Goal: Task Accomplishment & Management: Use online tool/utility

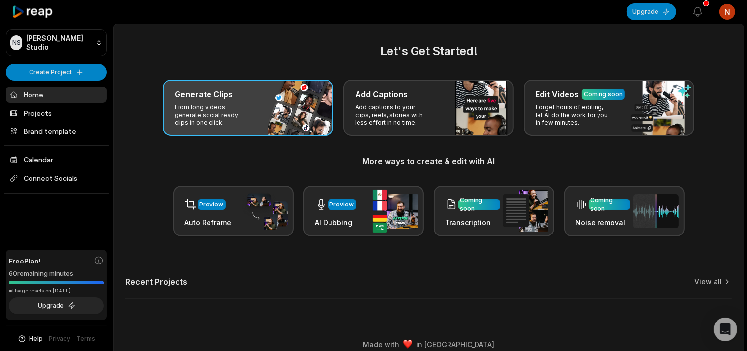
click at [284, 102] on div "Generate Clips From long videos generate social ready clips in one click." at bounding box center [248, 108] width 171 height 56
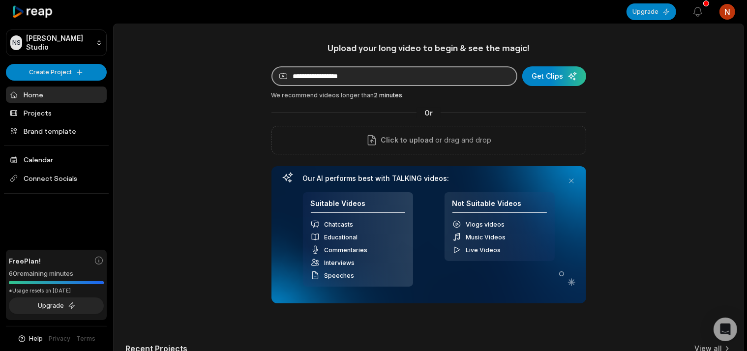
paste input "**********"
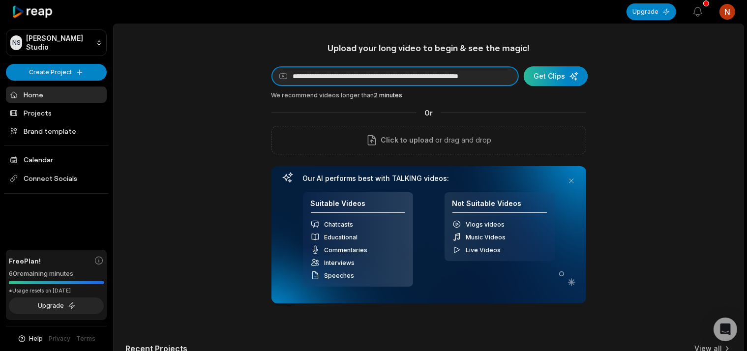
type input "**********"
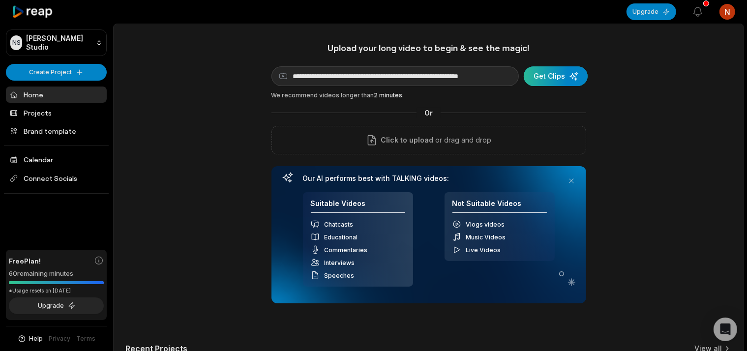
click at [539, 75] on div "submit" at bounding box center [556, 76] width 64 height 20
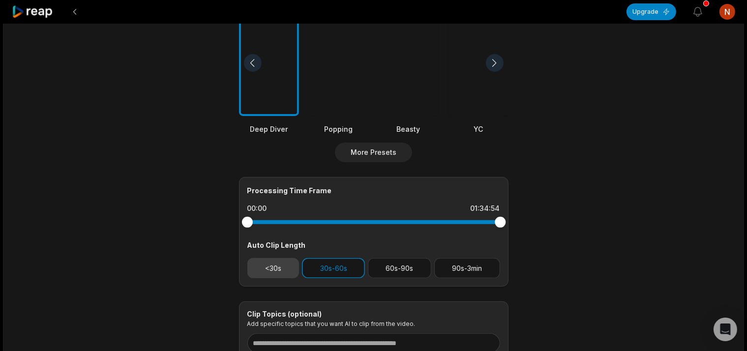
scroll to position [201, 0]
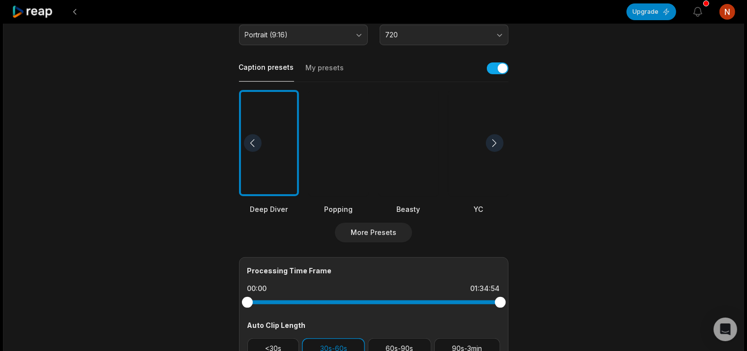
click at [290, 117] on div at bounding box center [269, 143] width 60 height 107
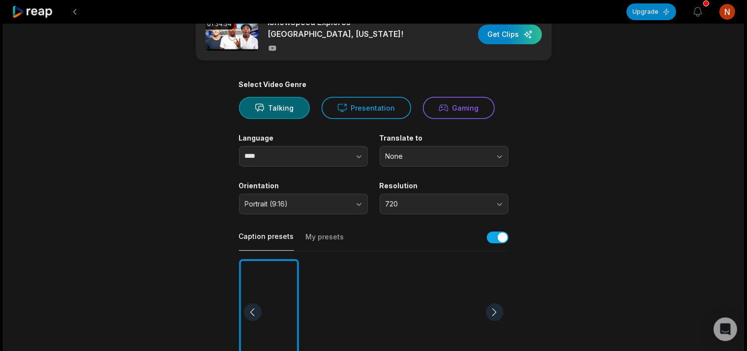
scroll to position [0, 0]
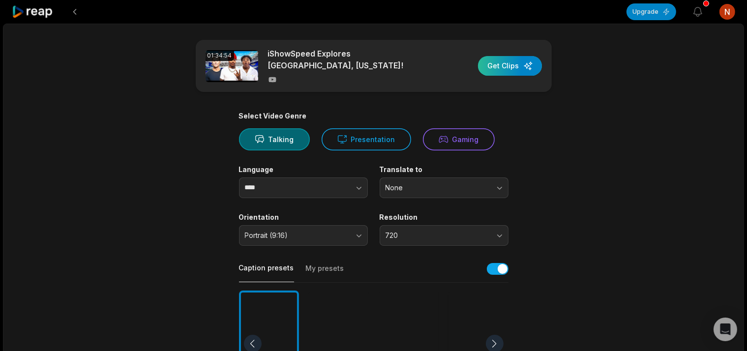
click at [521, 66] on div "button" at bounding box center [510, 66] width 64 height 20
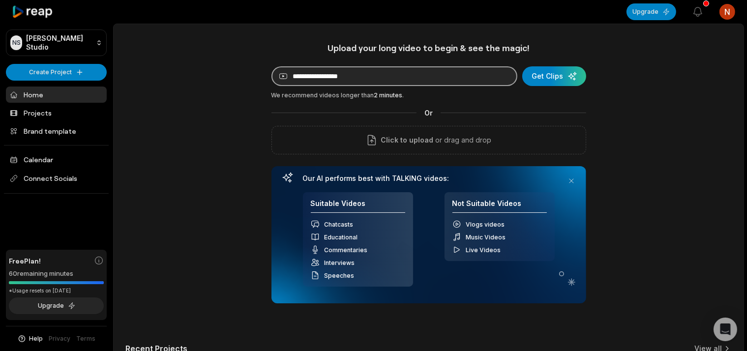
paste input "**********"
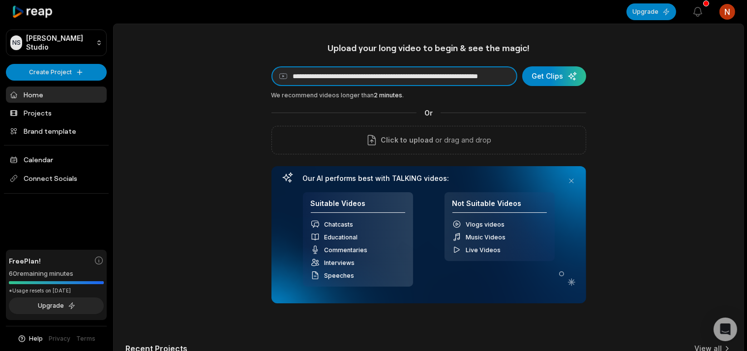
scroll to position [0, 73]
type input "**********"
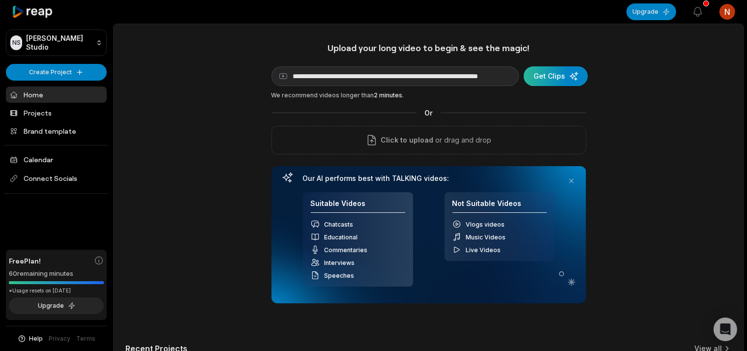
click at [549, 79] on div "submit" at bounding box center [556, 76] width 64 height 20
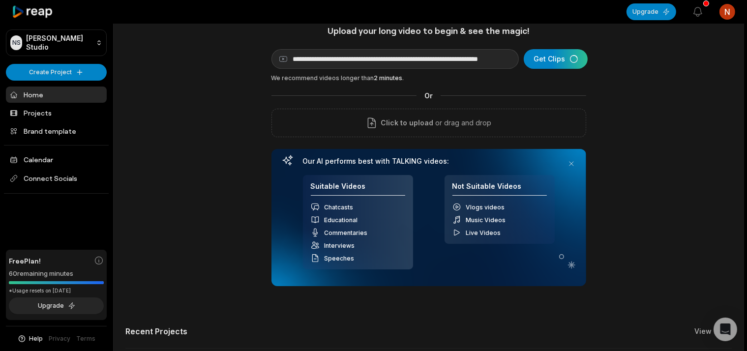
scroll to position [0, 0]
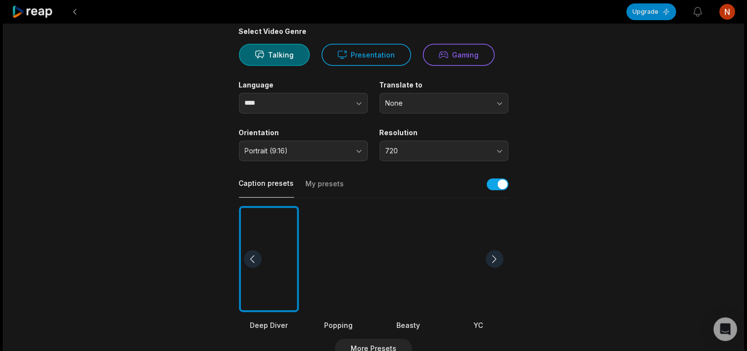
scroll to position [104, 0]
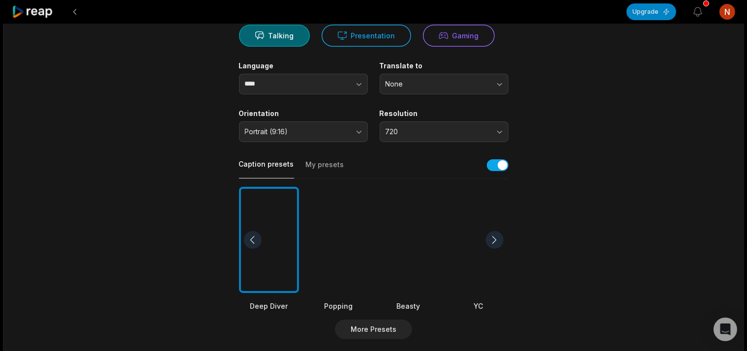
click at [400, 249] on div at bounding box center [409, 240] width 60 height 107
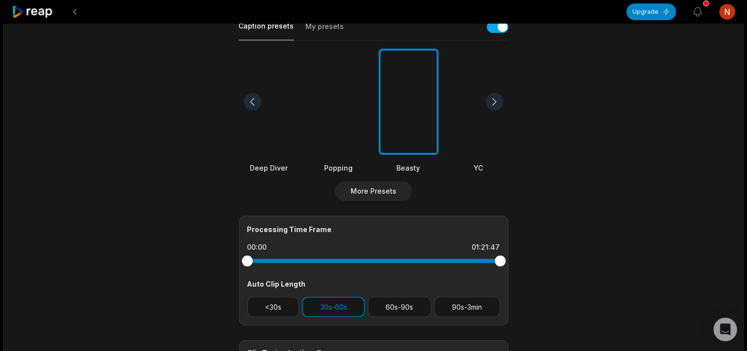
scroll to position [258, 0]
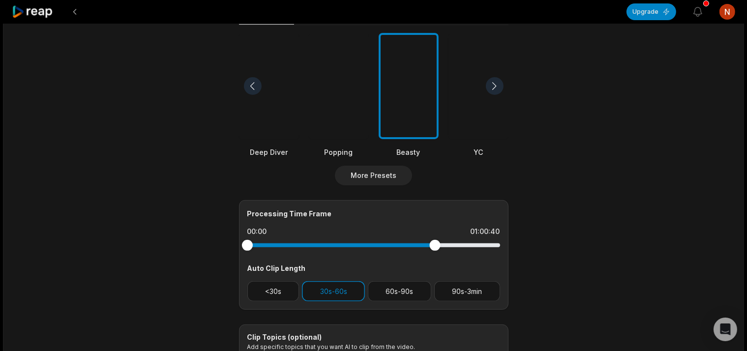
drag, startPoint x: 497, startPoint y: 247, endPoint x: 435, endPoint y: 267, distance: 65.5
click at [435, 267] on div "Processing Time Frame 00:00 01:00:40 Auto Clip Length <30s 30s-60s 60s-90s 90s-…" at bounding box center [373, 255] width 269 height 110
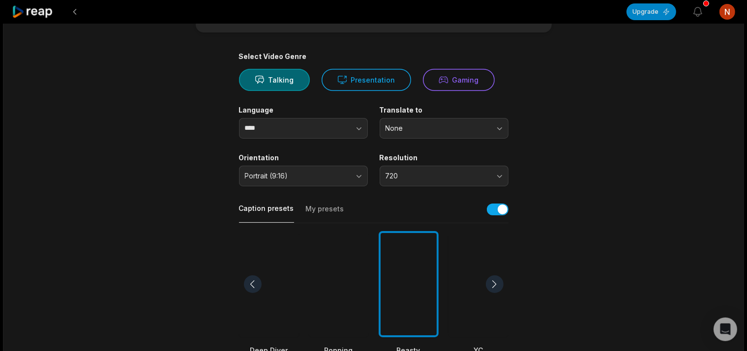
scroll to position [0, 0]
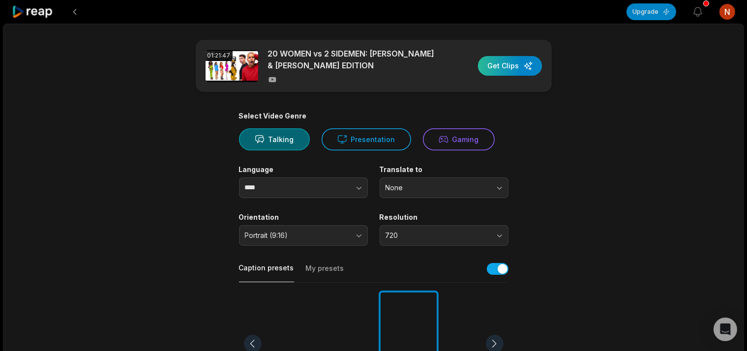
click at [518, 68] on div "button" at bounding box center [510, 66] width 64 height 20
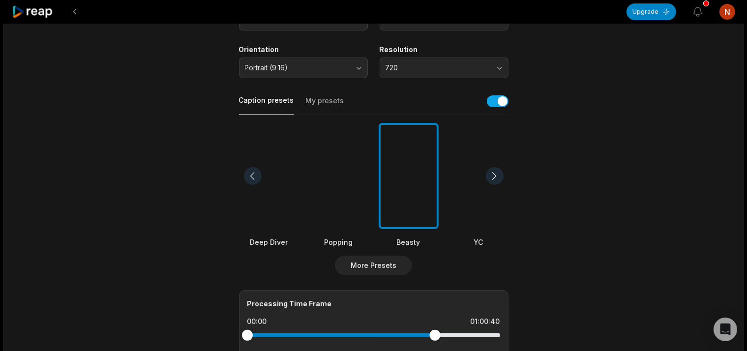
scroll to position [361, 0]
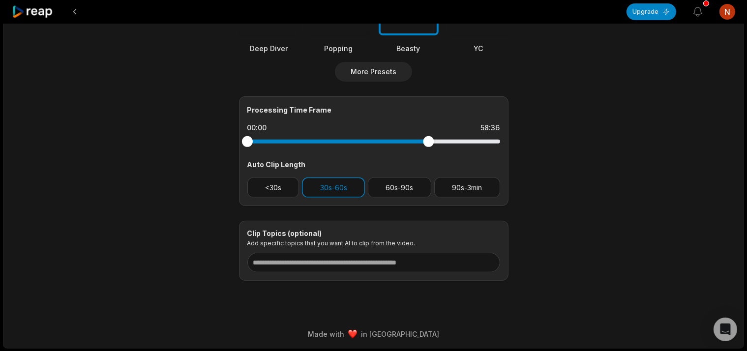
click at [428, 139] on div at bounding box center [428, 141] width 11 height 11
click at [431, 139] on div at bounding box center [430, 141] width 11 height 11
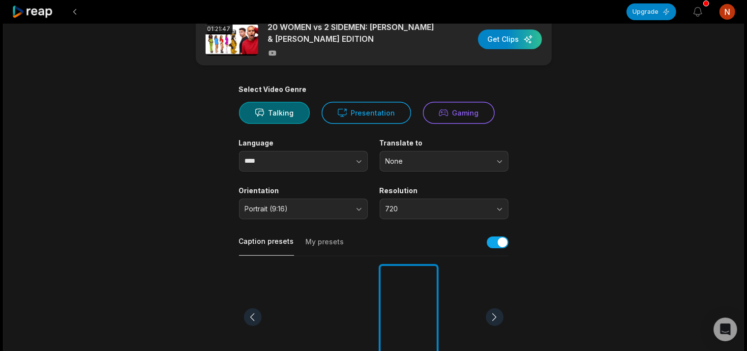
scroll to position [0, 0]
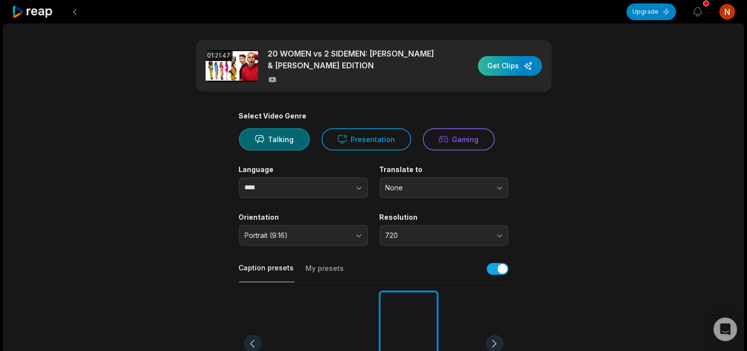
drag, startPoint x: 489, startPoint y: 66, endPoint x: 486, endPoint y: 72, distance: 5.9
click at [489, 67] on div "button" at bounding box center [510, 66] width 64 height 20
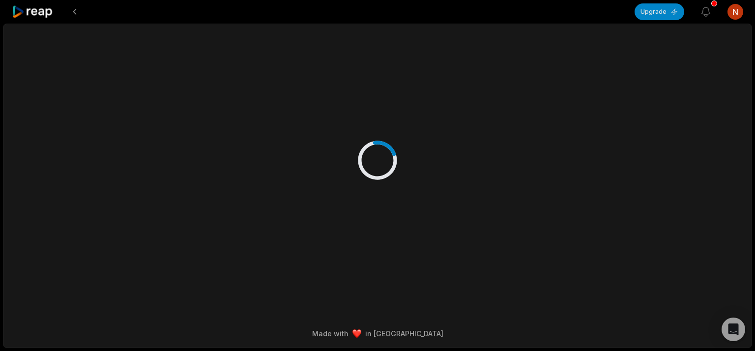
click at [164, 129] on div at bounding box center [378, 150] width 476 height 253
drag, startPoint x: 164, startPoint y: 129, endPoint x: 116, endPoint y: 5, distance: 133.0
click at [164, 127] on div at bounding box center [378, 150] width 476 height 253
click at [394, 127] on div at bounding box center [378, 150] width 476 height 253
drag, startPoint x: 382, startPoint y: 150, endPoint x: 358, endPoint y: 165, distance: 28.1
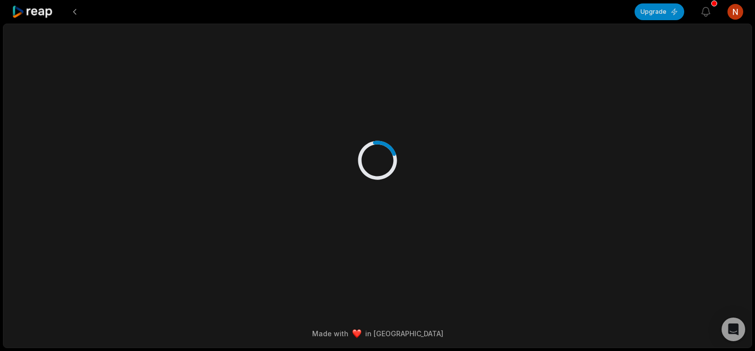
click at [358, 165] on icon at bounding box center [377, 160] width 39 height 39
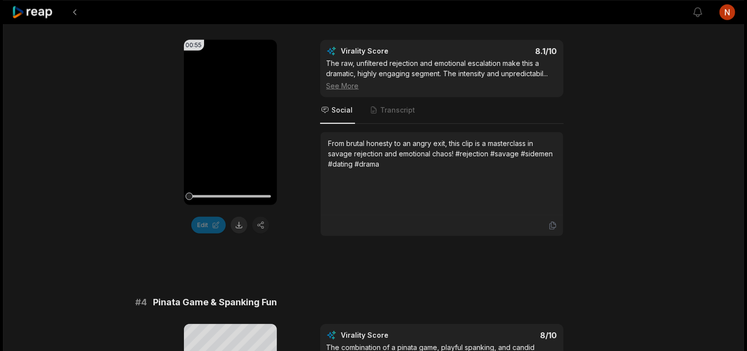
scroll to position [779, 0]
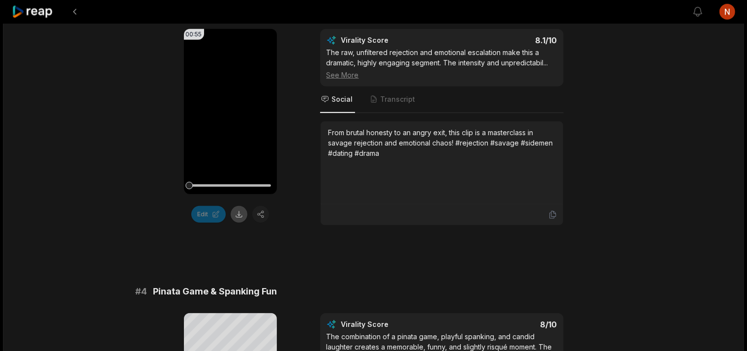
click at [243, 219] on button at bounding box center [239, 214] width 17 height 17
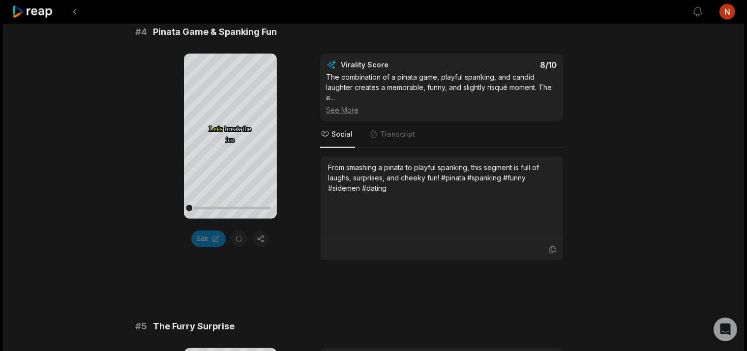
scroll to position [934, 0]
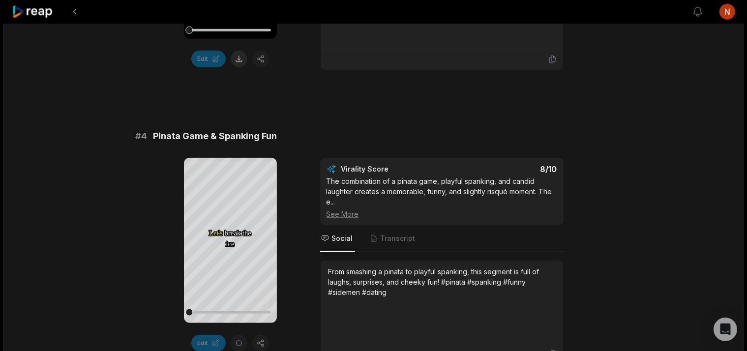
click at [584, 192] on div "Your browser does not support mp4 format. Let's Let's break break the the ice i…" at bounding box center [374, 261] width 476 height 207
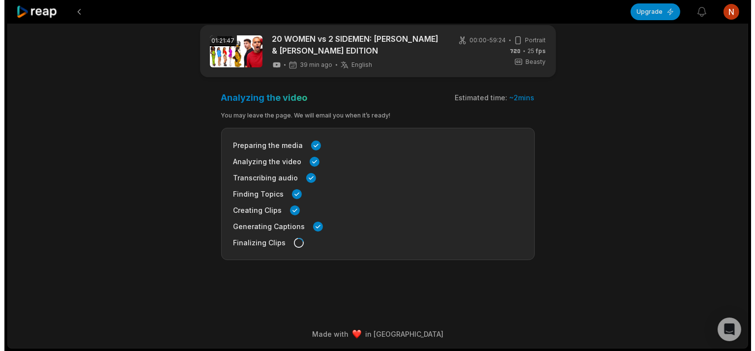
scroll to position [0, 0]
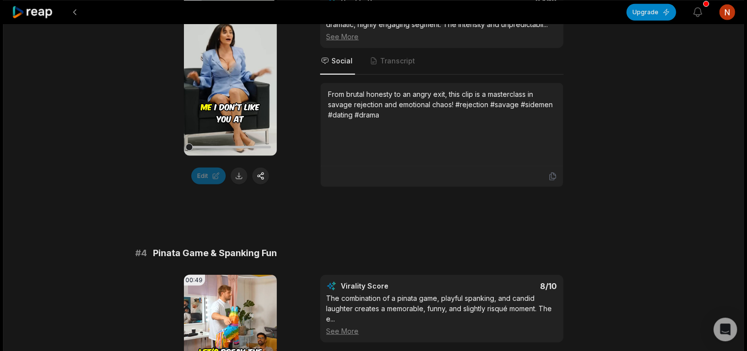
scroll to position [934, 0]
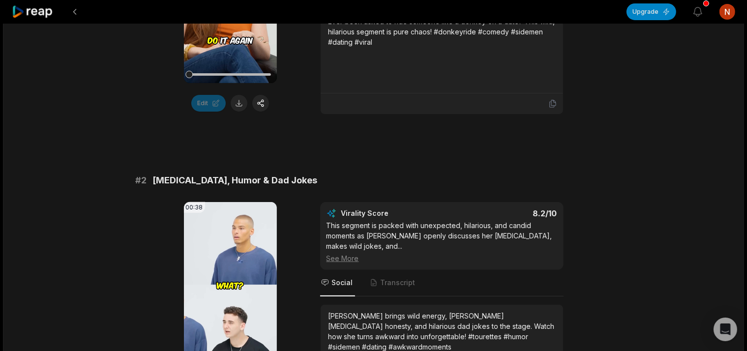
scroll to position [104, 0]
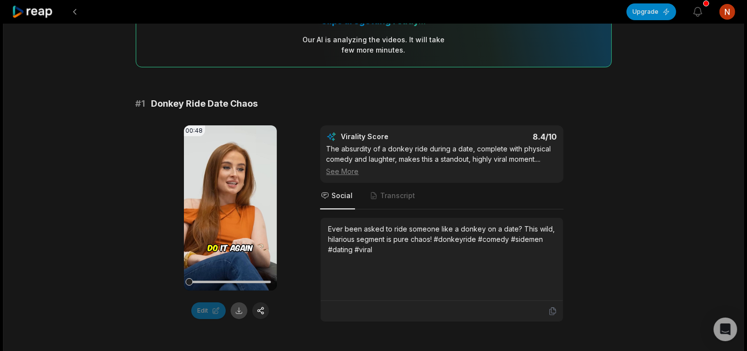
click at [247, 308] on button at bounding box center [239, 310] width 17 height 17
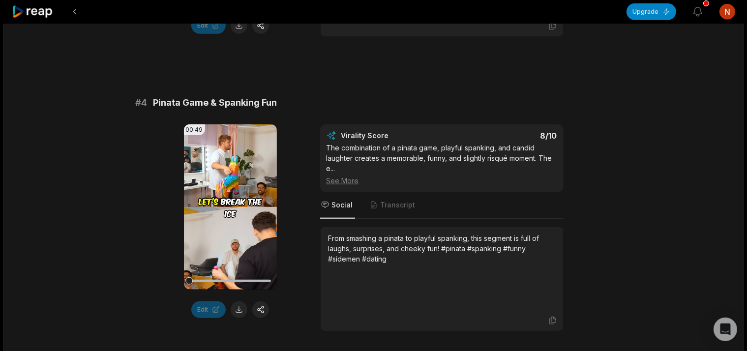
scroll to position [986, 0]
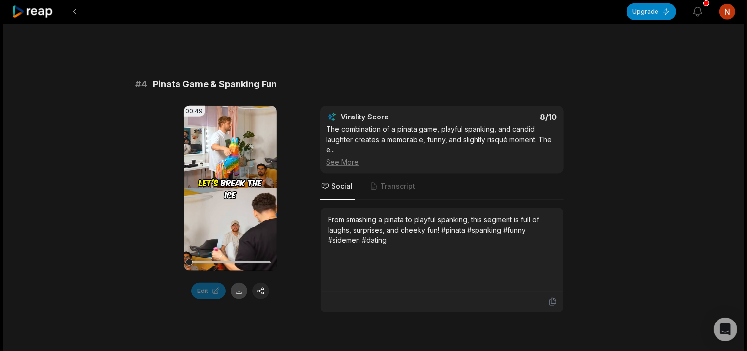
click at [241, 287] on button at bounding box center [239, 291] width 17 height 17
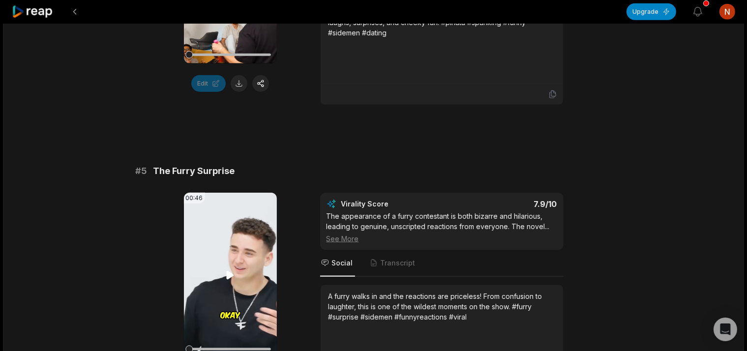
scroll to position [1246, 0]
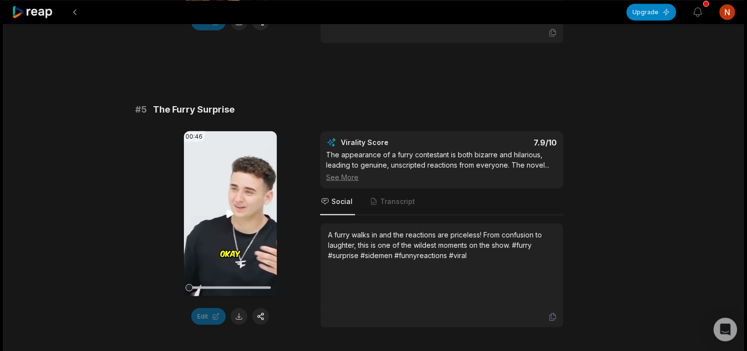
scroll to position [1298, 0]
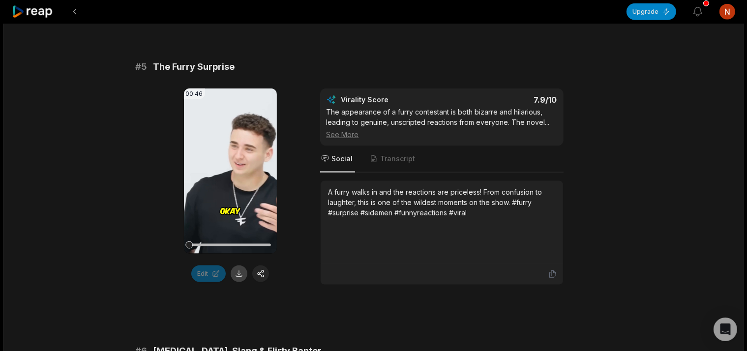
click at [239, 272] on button at bounding box center [239, 274] width 17 height 17
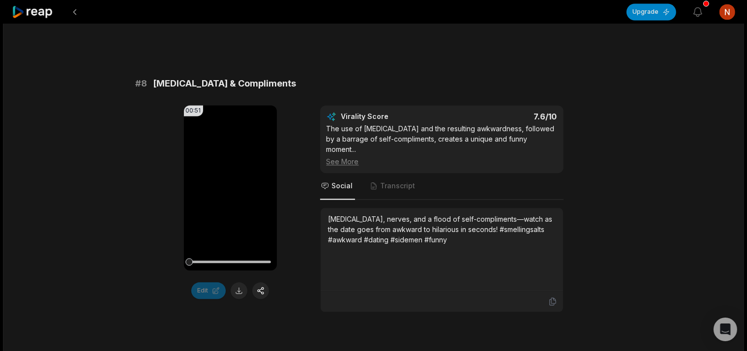
scroll to position [2132, 0]
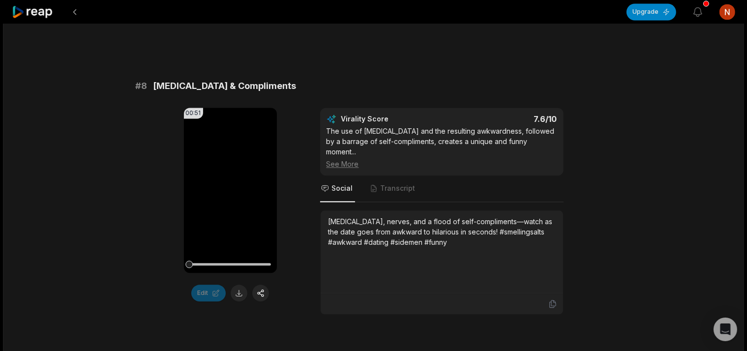
click at [300, 260] on div "00:51 Your browser does not support mp4 format. Edit Virality Score 7.6 /10 The…" at bounding box center [374, 211] width 476 height 207
click at [238, 294] on button at bounding box center [239, 293] width 17 height 17
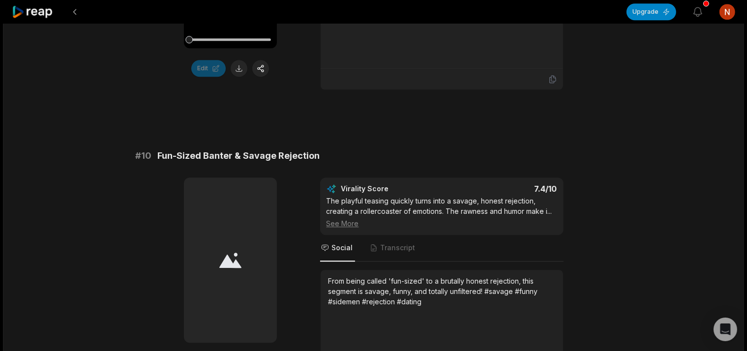
scroll to position [2755, 0]
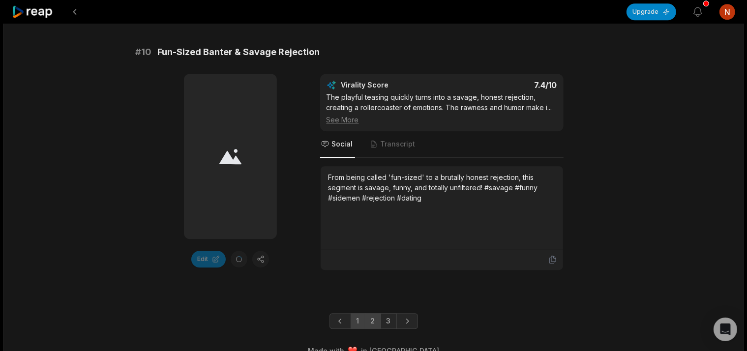
click at [379, 313] on link "2" at bounding box center [373, 321] width 16 height 16
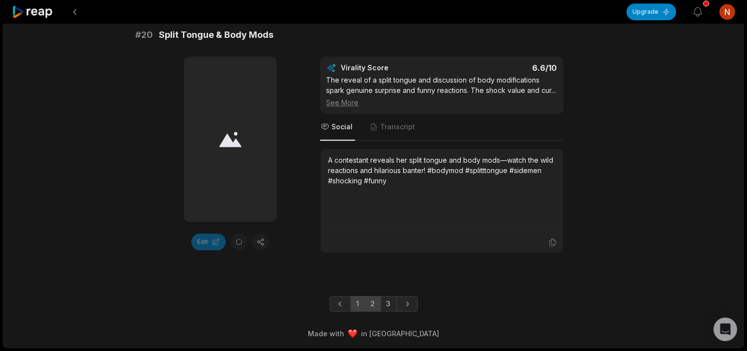
click at [355, 308] on link "1" at bounding box center [358, 304] width 15 height 16
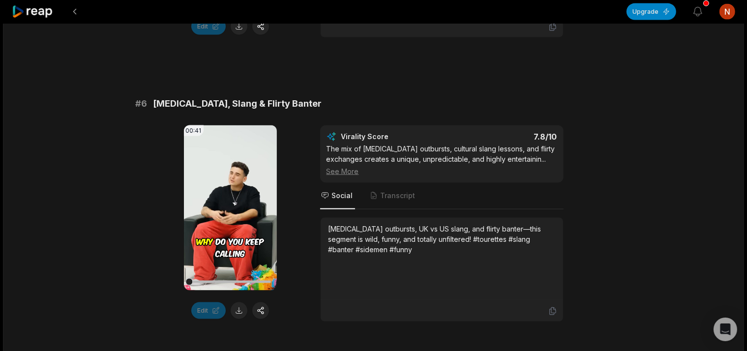
scroll to position [1509, 0]
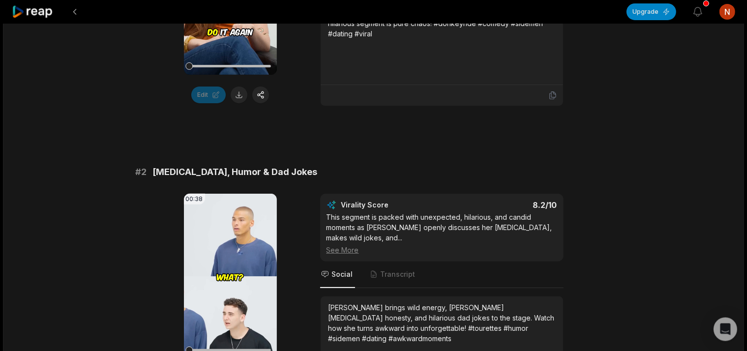
scroll to position [158, 0]
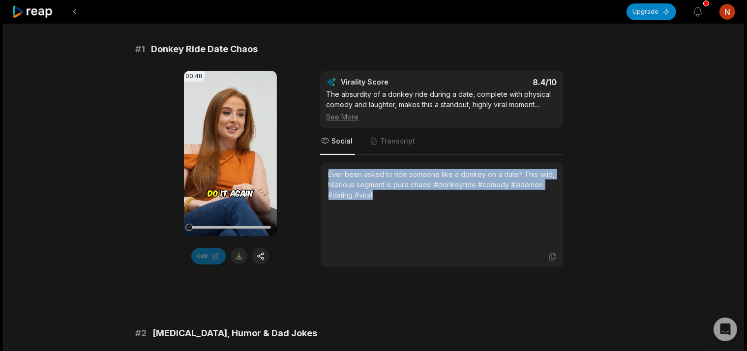
drag, startPoint x: 328, startPoint y: 169, endPoint x: 530, endPoint y: 192, distance: 202.4
click at [530, 192] on div "Ever been asked to ride someone like a donkey on a date? This wild, hilarious s…" at bounding box center [442, 204] width 242 height 83
copy div "Ever been asked to ride someone like a donkey on a date? This wild, hilarious s…"
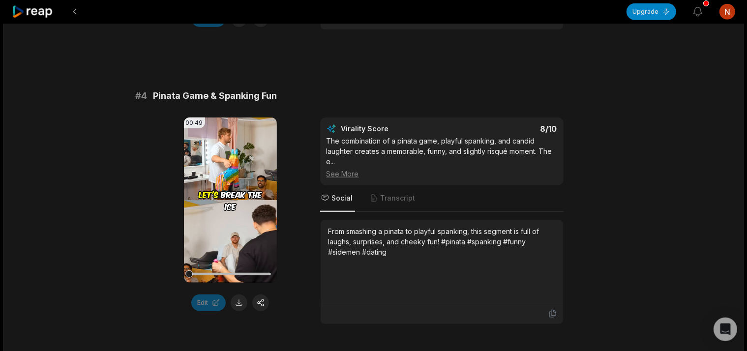
scroll to position [989, 0]
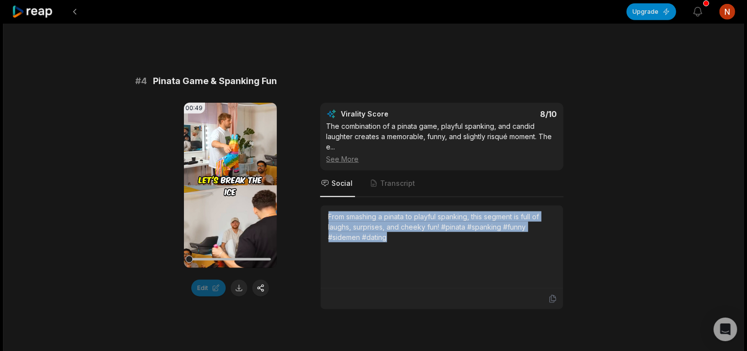
drag, startPoint x: 328, startPoint y: 208, endPoint x: 460, endPoint y: 244, distance: 136.9
click at [460, 244] on div "From smashing a pinata to playful spanking, this segment is full of laughs, sur…" at bounding box center [442, 247] width 242 height 83
copy div "From smashing a pinata to playful spanking, this segment is full of laughs, sur…"
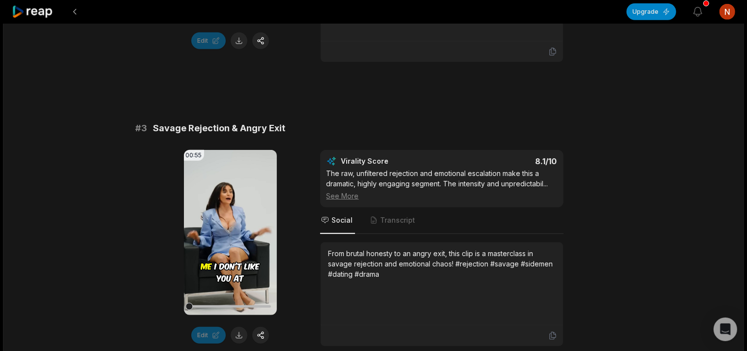
scroll to position [678, 0]
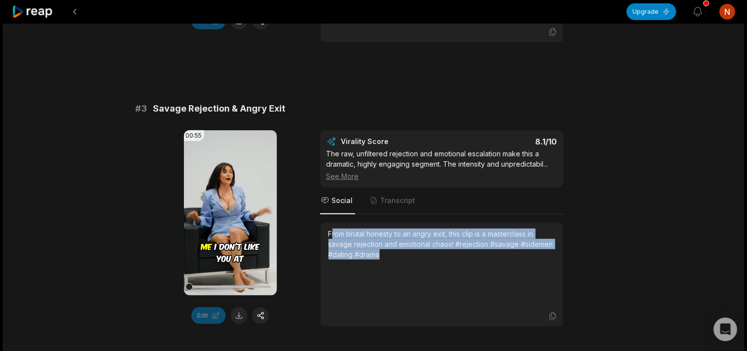
drag, startPoint x: 333, startPoint y: 225, endPoint x: 396, endPoint y: 258, distance: 71.0
click at [396, 258] on div "From brutal honesty to an angry exit, this clip is a masterclass in savage reje…" at bounding box center [442, 264] width 242 height 83
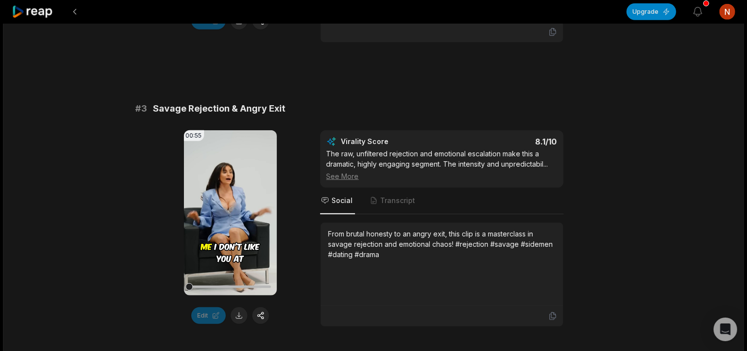
click at [347, 267] on div "From brutal honesty to an angry exit, this clip is a masterclass in savage reje…" at bounding box center [441, 264] width 227 height 71
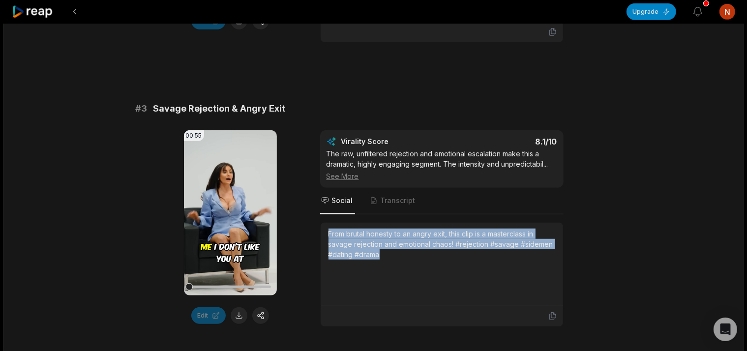
drag, startPoint x: 320, startPoint y: 226, endPoint x: 400, endPoint y: 280, distance: 96.7
click at [400, 280] on div "00:55 Your browser does not support mp4 format. Edit Virality Score 8.1 /10 The…" at bounding box center [374, 228] width 476 height 197
copy div "From brutal honesty to an angry exit, this clip is a masterclass in savage reje…"
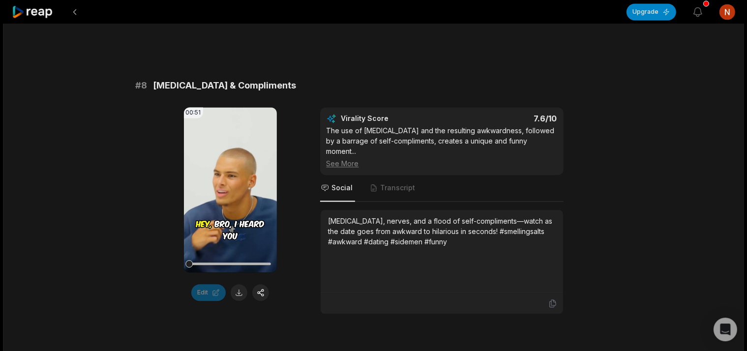
scroll to position [2132, 0]
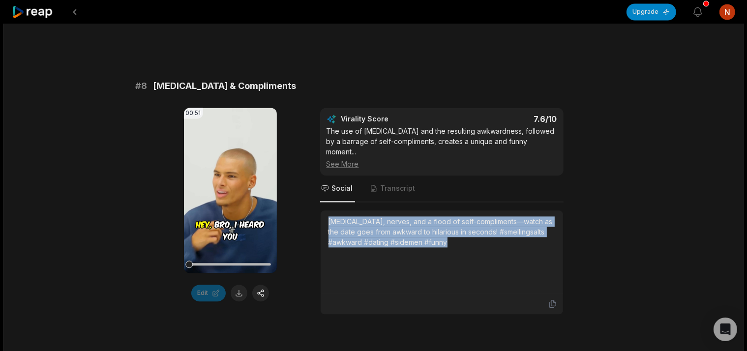
drag, startPoint x: 341, startPoint y: 218, endPoint x: 482, endPoint y: 255, distance: 145.7
click at [482, 255] on div "[MEDICAL_DATA], nerves, and a flood of self-compliments—watch as the date goes …" at bounding box center [441, 251] width 227 height 71
copy div "[MEDICAL_DATA], nerves, and a flood of self-compliments—watch as the date goes …"
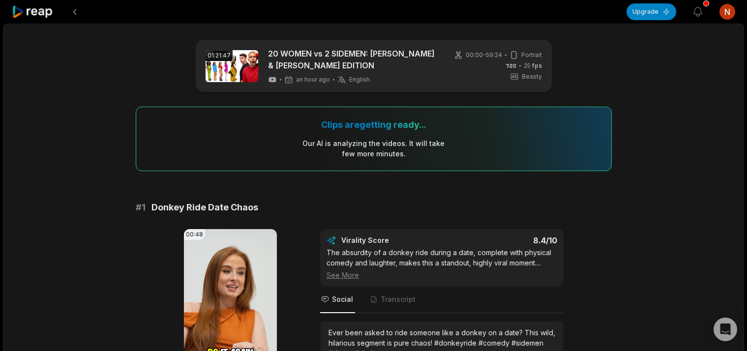
scroll to position [1249, 0]
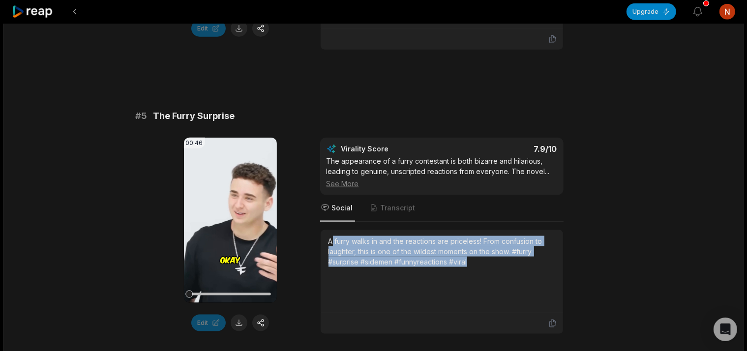
click at [480, 302] on div "A furry walks in and the reactions are priceless! From confusion to laughter, t…" at bounding box center [441, 271] width 227 height 71
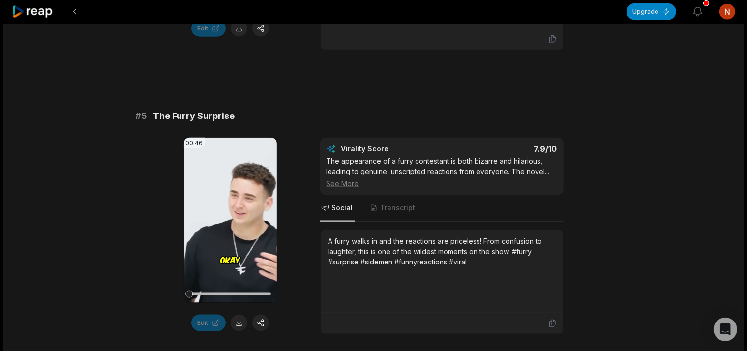
click at [380, 275] on div "A furry walks in and the reactions are priceless! From confusion to laughter, t…" at bounding box center [441, 271] width 227 height 71
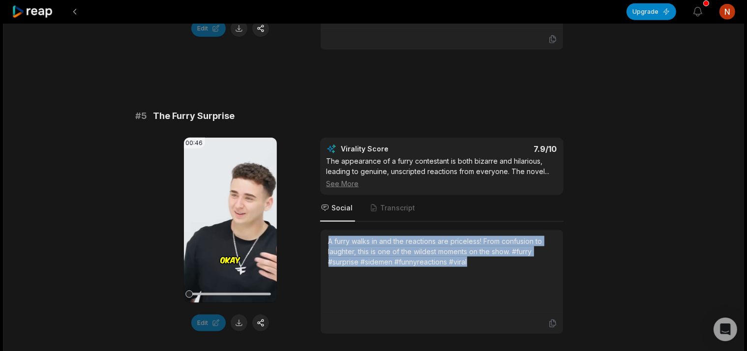
drag, startPoint x: 320, startPoint y: 232, endPoint x: 498, endPoint y: 269, distance: 181.8
click at [496, 270] on div "A furry walks in and the reactions are priceless! From confusion to laughter, t…" at bounding box center [441, 282] width 243 height 105
copy div "A furry walks in and the reactions are priceless! From confusion to laughter, t…"
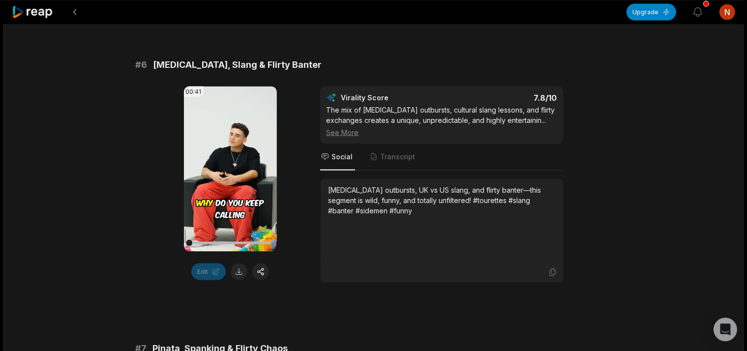
scroll to position [1612, 0]
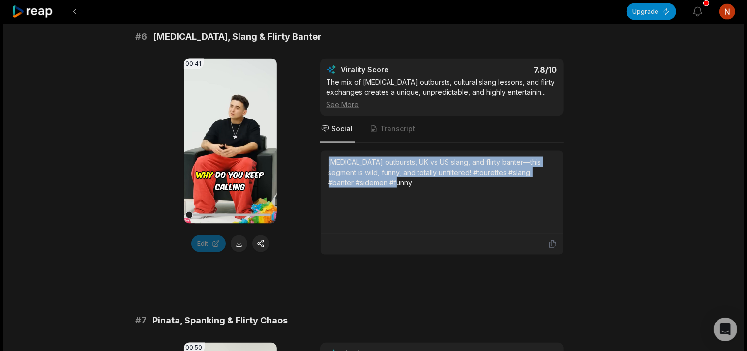
drag, startPoint x: 326, startPoint y: 157, endPoint x: 393, endPoint y: 182, distance: 72.1
click at [393, 182] on div "[MEDICAL_DATA] outbursts, UK vs US slang, and flirty banter—this segment is wil…" at bounding box center [442, 192] width 242 height 83
copy div "[MEDICAL_DATA] outbursts, UK vs US slang, and flirty banter—this segment is wil…"
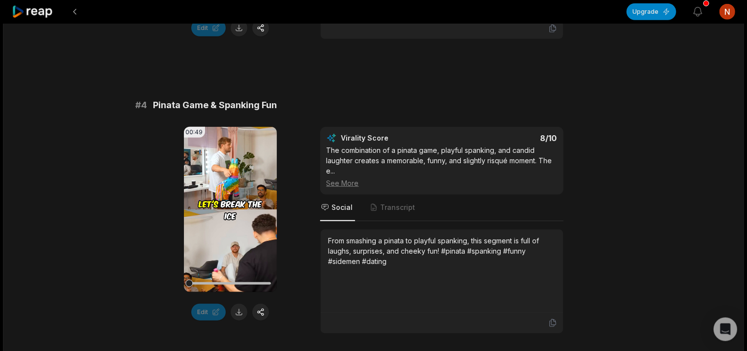
scroll to position [937, 0]
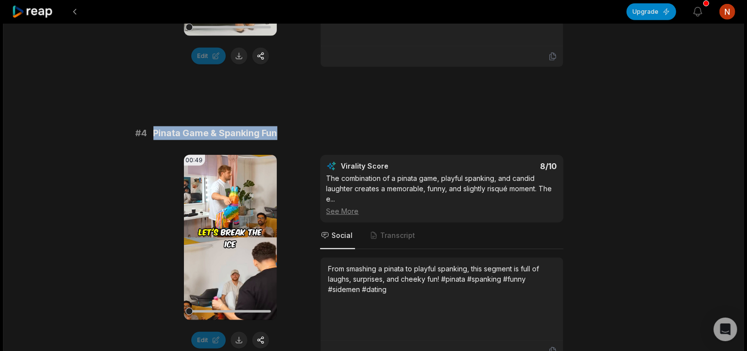
drag, startPoint x: 155, startPoint y: 134, endPoint x: 288, endPoint y: 109, distance: 134.5
copy span "Pinata Game & Spanking Fun"
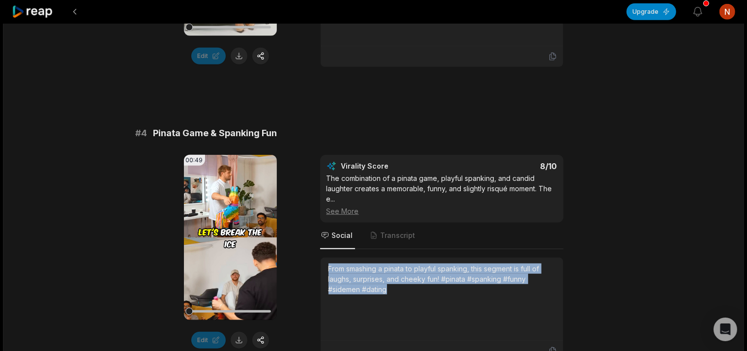
drag, startPoint x: 326, startPoint y: 265, endPoint x: 426, endPoint y: 314, distance: 112.4
click at [425, 312] on div "From smashing a pinata to playful spanking, this segment is full of laughs, sur…" at bounding box center [442, 299] width 242 height 83
copy div "From smashing a pinata to playful spanking, this segment is full of laughs, sur…"
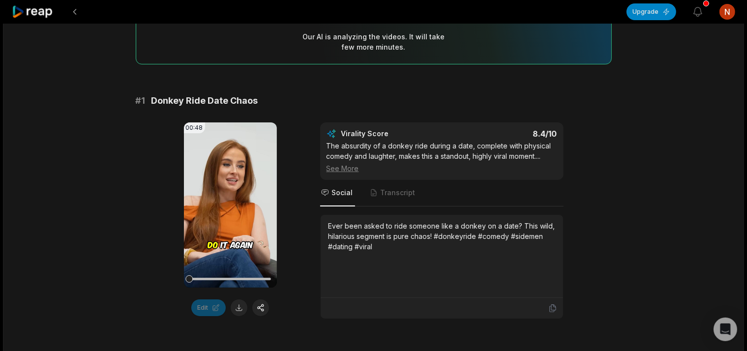
scroll to position [55, 0]
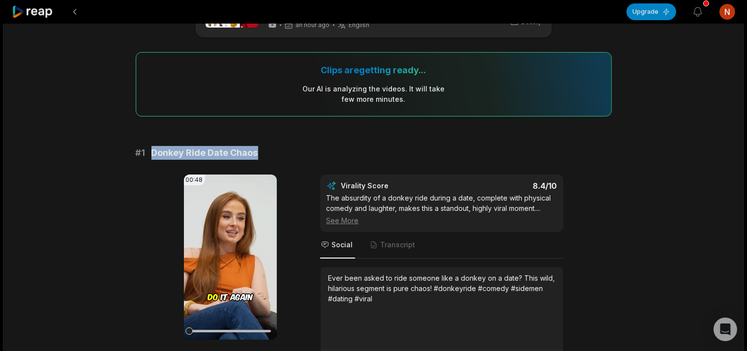
drag, startPoint x: 265, startPoint y: 149, endPoint x: 152, endPoint y: 162, distance: 112.9
click at [152, 162] on div "# 1 Donkey Ride Date Chaos 00:48 Your browser does not support mp4 format. Edit…" at bounding box center [374, 258] width 476 height 225
copy span "Donkey Ride Date Chaos"
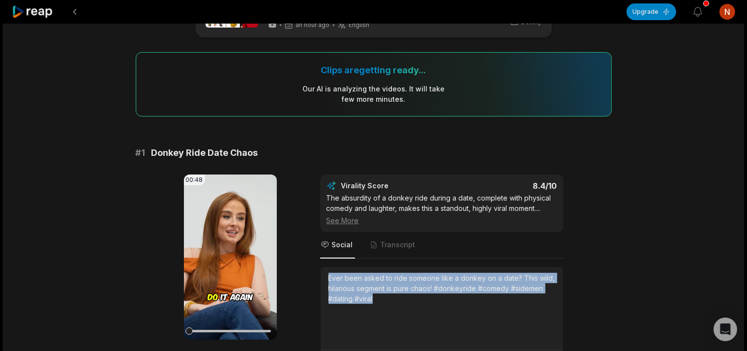
drag, startPoint x: 328, startPoint y: 273, endPoint x: 389, endPoint y: 319, distance: 76.7
click at [389, 319] on div "Ever been asked to ride someone like a donkey on a date? This wild, hilarious s…" at bounding box center [442, 308] width 242 height 83
copy div "Ever been asked to ride someone like a donkey on a date? This wild, hilarious s…"
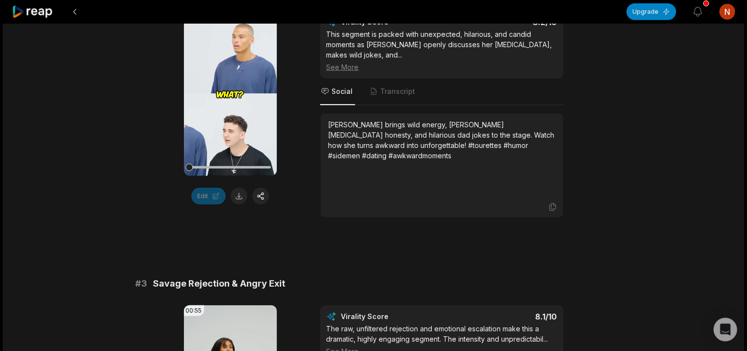
scroll to position [678, 0]
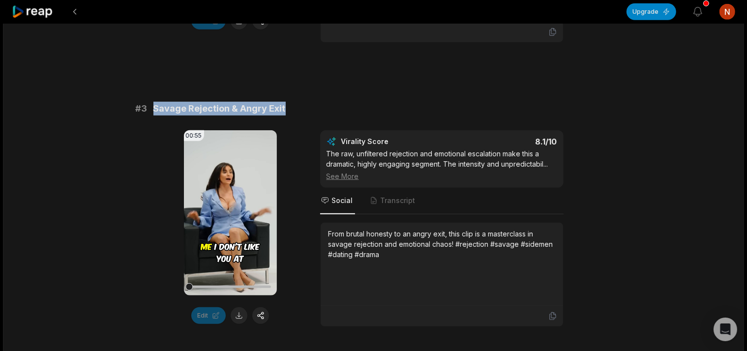
drag, startPoint x: 293, startPoint y: 97, endPoint x: 152, endPoint y: 116, distance: 142.4
copy span "Savage Rejection & Angry Exit"
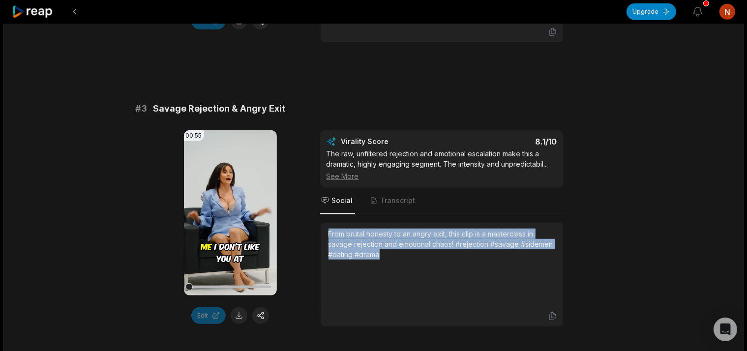
drag, startPoint x: 322, startPoint y: 228, endPoint x: 383, endPoint y: 257, distance: 67.3
click at [383, 257] on div "From brutal honesty to an angry exit, this clip is a masterclass in savage reje…" at bounding box center [442, 264] width 242 height 83
copy div "From brutal honesty to an angry exit, this clip is a masterclass in savage reje…"
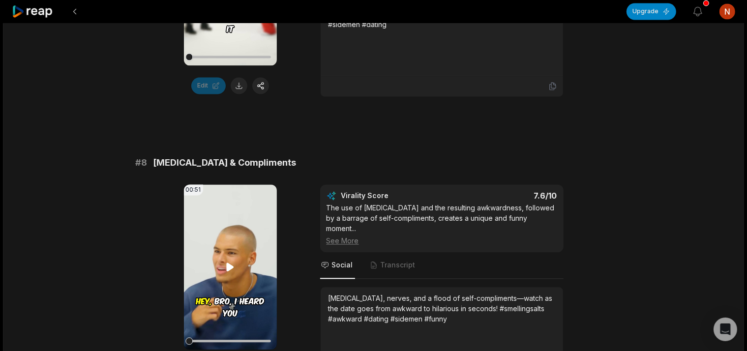
scroll to position [2080, 0]
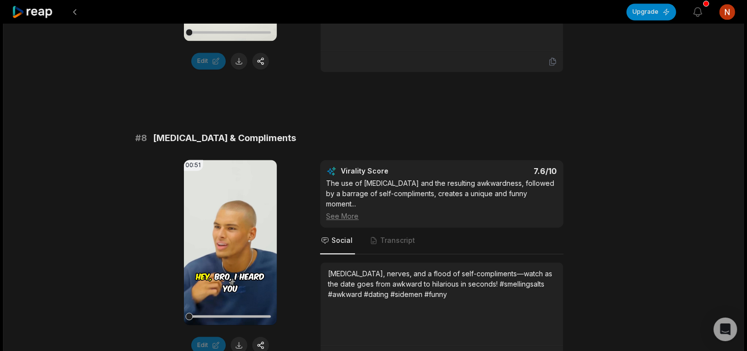
drag, startPoint x: 290, startPoint y: 149, endPoint x: 154, endPoint y: 101, distance: 143.4
drag, startPoint x: 279, startPoint y: 143, endPoint x: 150, endPoint y: 135, distance: 129.0
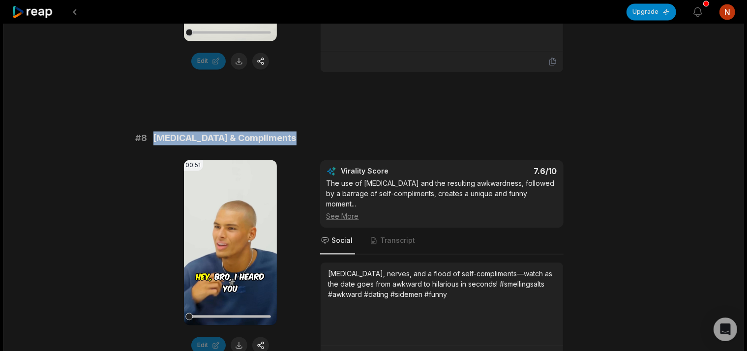
copy span "[MEDICAL_DATA] & Compliments"
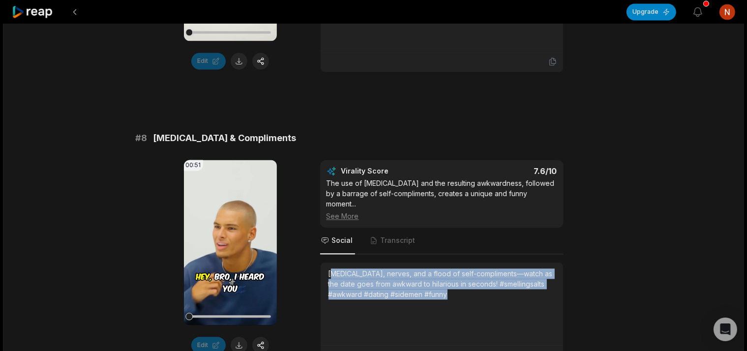
drag, startPoint x: 331, startPoint y: 268, endPoint x: 518, endPoint y: 322, distance: 194.2
click at [518, 322] on div "[MEDICAL_DATA], nerves, and a flood of self-compliments—watch as the date goes …" at bounding box center [441, 303] width 227 height 71
copy div "melling salts, nerves, and a flood of self-compliments—watch as the date goes f…"
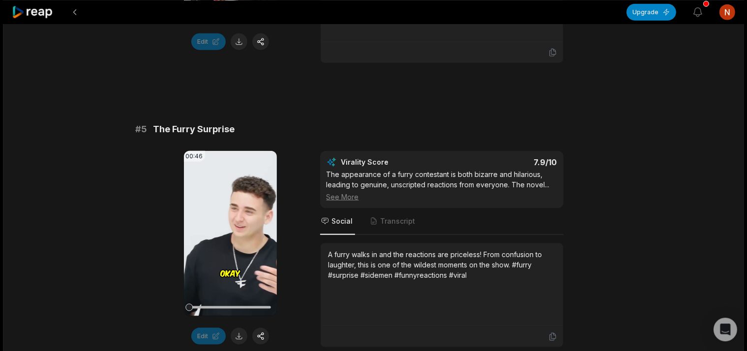
scroll to position [1301, 0]
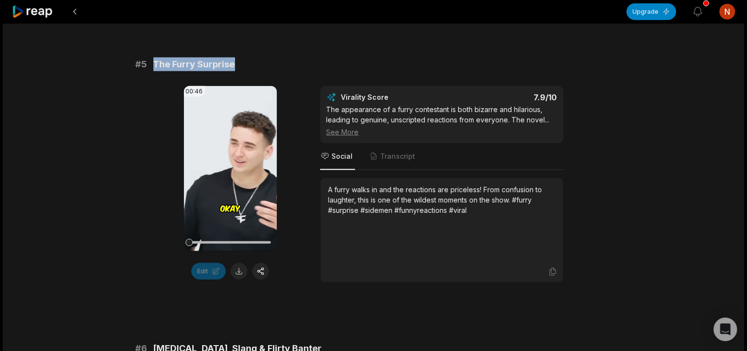
drag, startPoint x: 231, startPoint y: 56, endPoint x: 152, endPoint y: 30, distance: 83.3
click at [152, 30] on div "# 1 Donkey Ride Date Chaos 00:48 Your browser does not support mp4 format. Edit…" at bounding box center [374, 312] width 476 height 2825
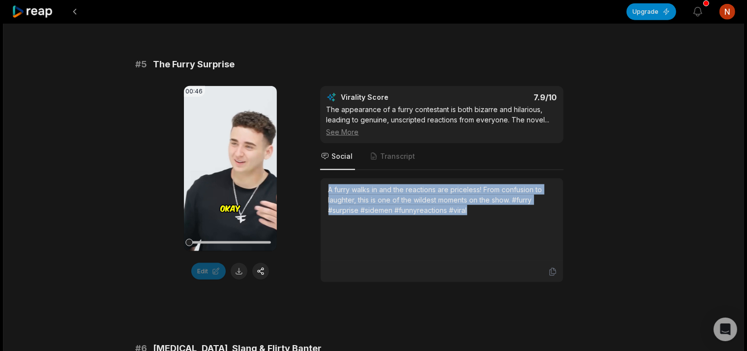
drag, startPoint x: 328, startPoint y: 182, endPoint x: 497, endPoint y: 211, distance: 170.7
click at [497, 211] on div "A furry walks in and the reactions are priceless! From confusion to laughter, t…" at bounding box center [441, 219] width 227 height 71
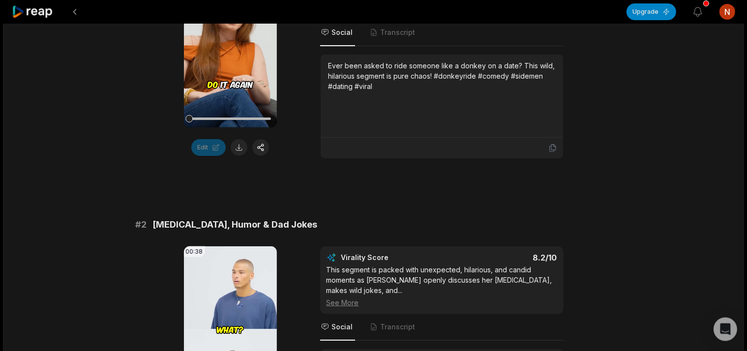
scroll to position [262, 0]
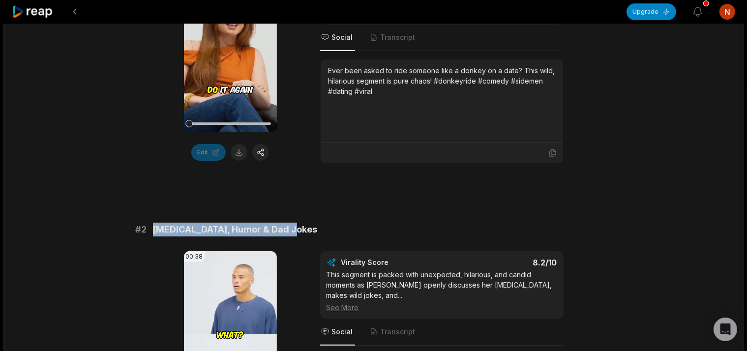
drag, startPoint x: 292, startPoint y: 228, endPoint x: 150, endPoint y: 235, distance: 141.3
click at [150, 235] on div "# 2 [MEDICAL_DATA], Humor & Dad Jokes" at bounding box center [374, 230] width 476 height 14
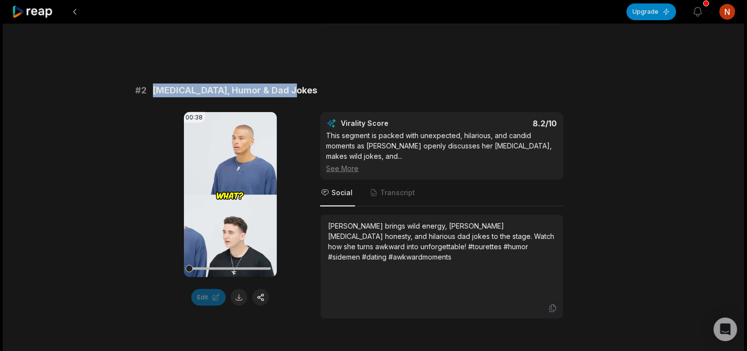
scroll to position [418, 0]
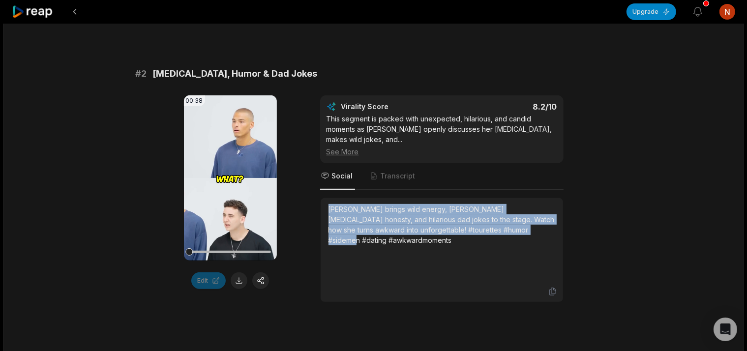
drag, startPoint x: 329, startPoint y: 203, endPoint x: 529, endPoint y: 260, distance: 207.5
click at [529, 260] on div "[PERSON_NAME] brings wild energy, [PERSON_NAME][MEDICAL_DATA] honesty, and hila…" at bounding box center [441, 239] width 227 height 71
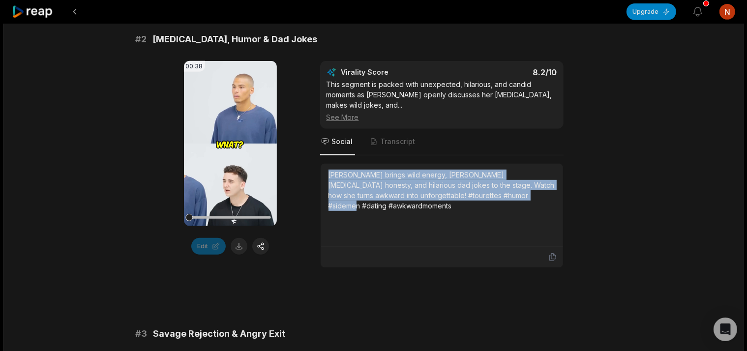
scroll to position [470, 0]
